Goal: Check status

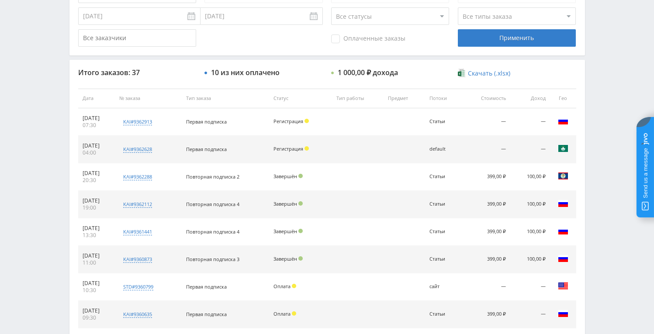
scroll to position [270, 0]
